Goal: Obtain resource: Obtain resource

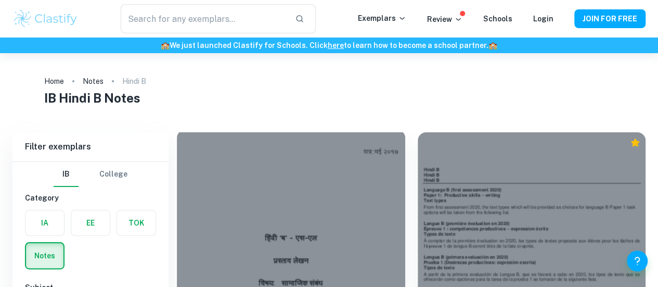
scroll to position [53, 0]
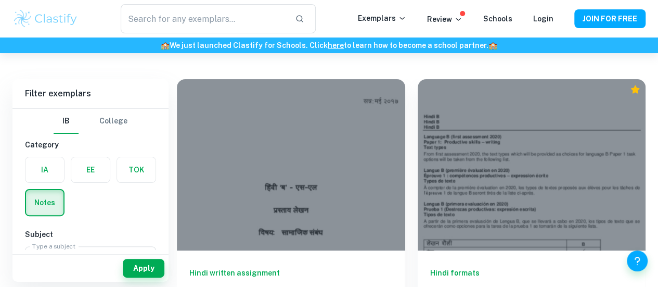
drag, startPoint x: 253, startPoint y: 207, endPoint x: 506, endPoint y: 64, distance: 290.9
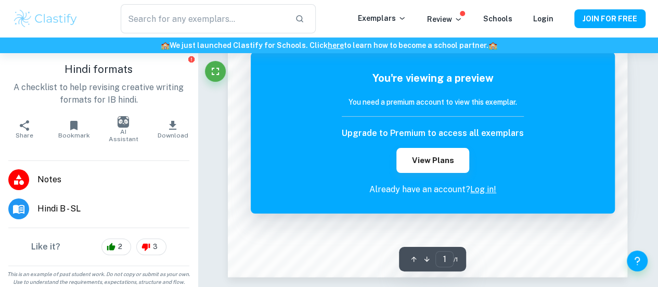
scroll to position [352, 0]
